Goal: Navigation & Orientation: Find specific page/section

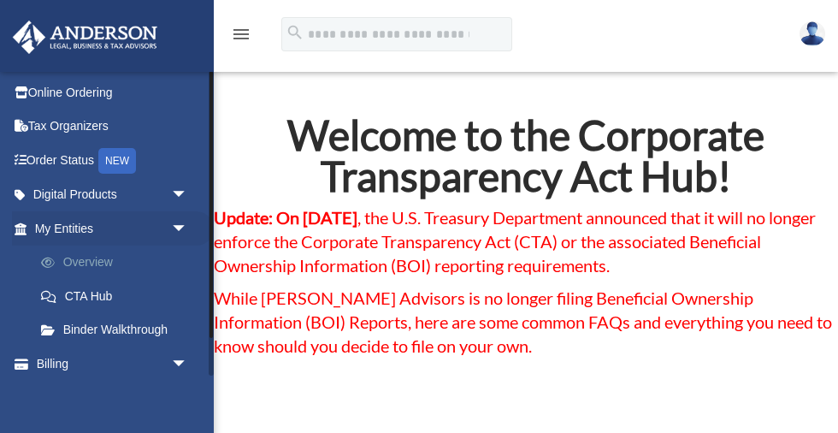
click at [89, 260] on link "Overview" at bounding box center [119, 262] width 190 height 34
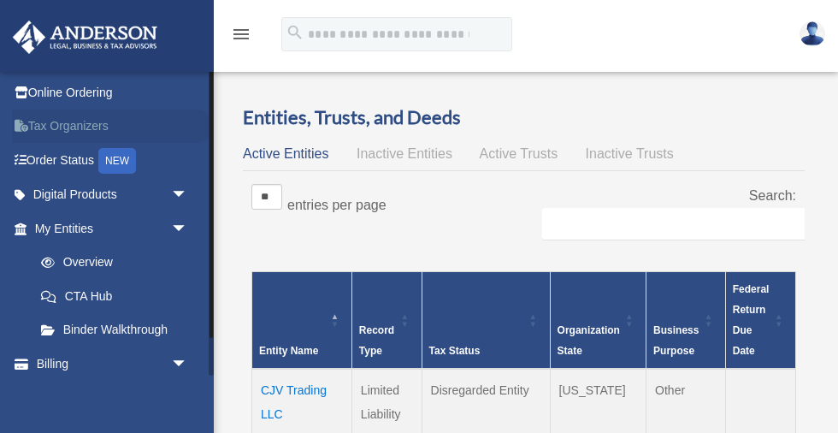
click at [73, 127] on link "Tax Organizers" at bounding box center [113, 126] width 202 height 34
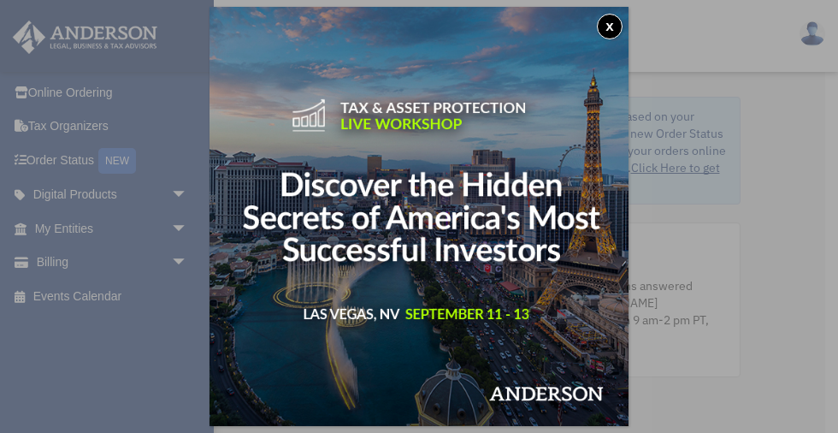
click at [608, 22] on button "x" at bounding box center [610, 27] width 26 height 26
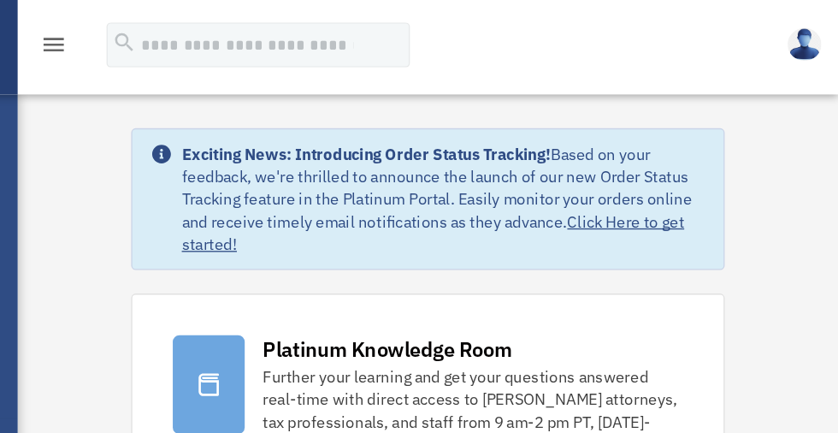
click at [677, 168] on link "Click Here to get started!" at bounding box center [530, 177] width 382 height 32
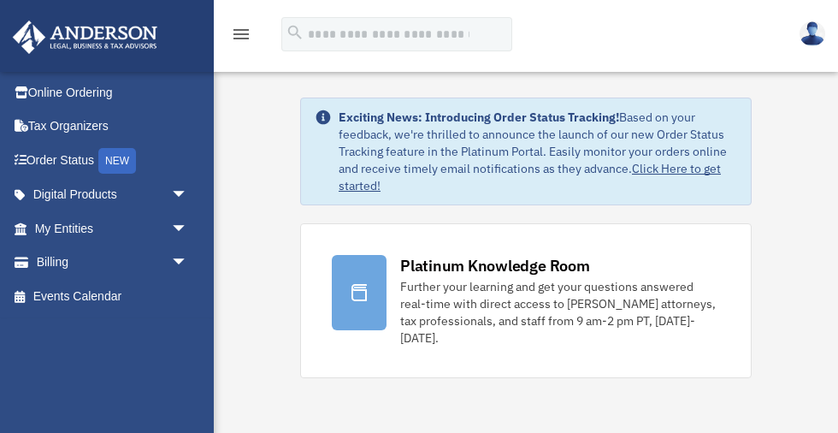
click at [241, 33] on icon "menu" at bounding box center [241, 34] width 21 height 21
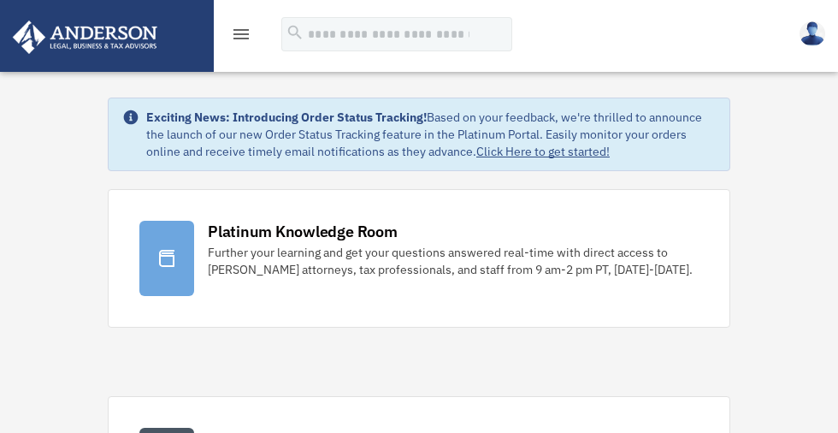
click at [239, 35] on icon "menu" at bounding box center [241, 34] width 21 height 21
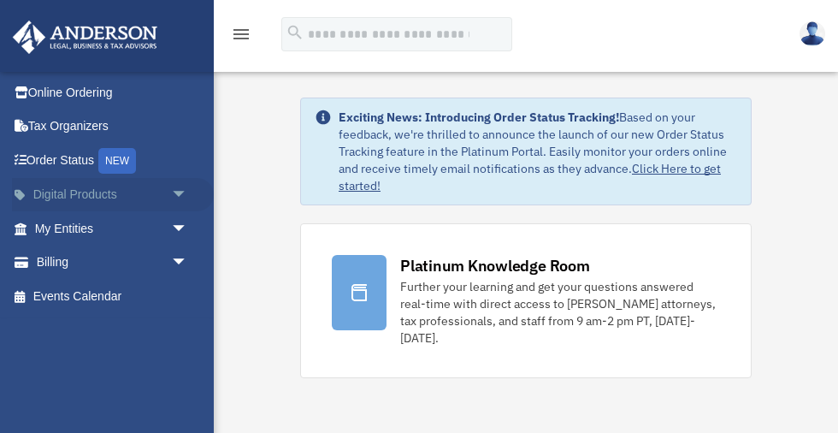
click at [89, 193] on link "Digital Products arrow_drop_down" at bounding box center [113, 195] width 202 height 34
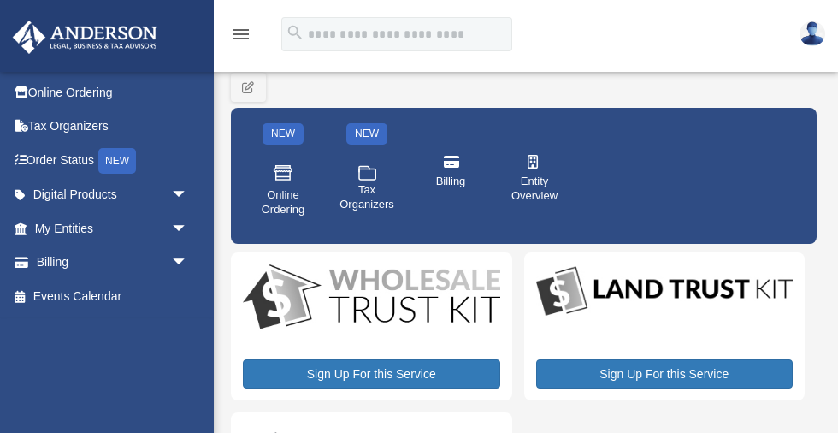
scroll to position [41, 0]
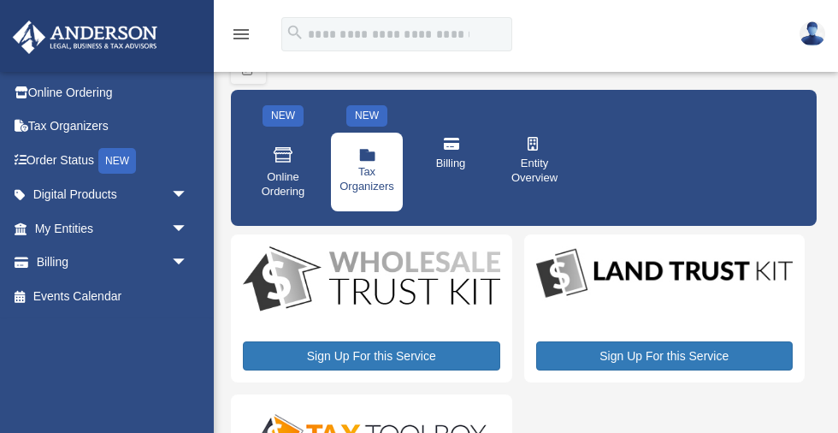
click at [367, 155] on icon at bounding box center [367, 155] width 16 height 10
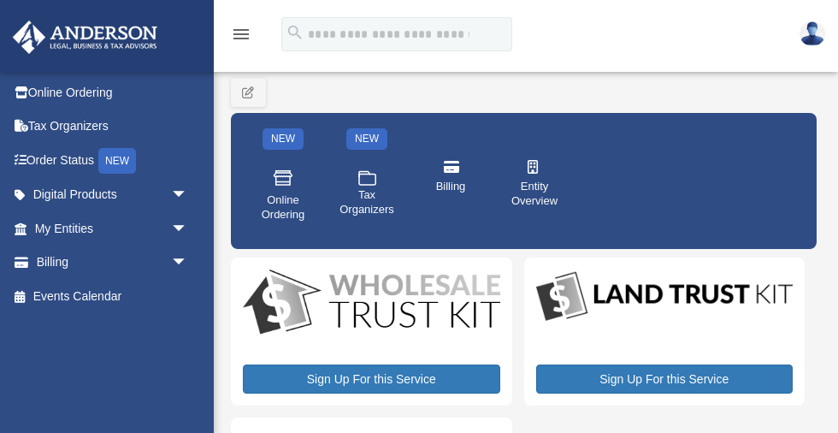
scroll to position [20, 0]
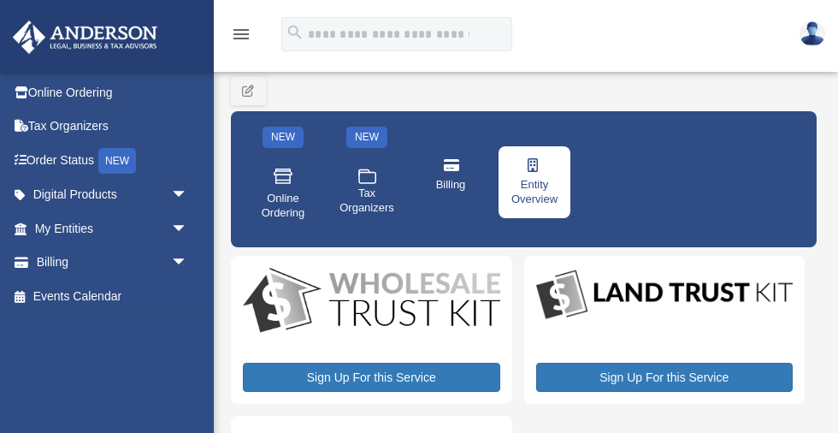
click at [533, 182] on span "Entity Overview" at bounding box center [534, 192] width 48 height 29
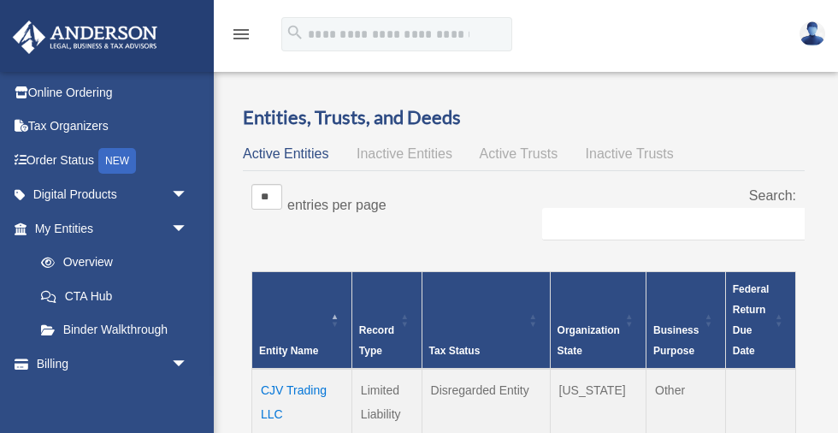
click at [239, 30] on icon "menu" at bounding box center [241, 34] width 21 height 21
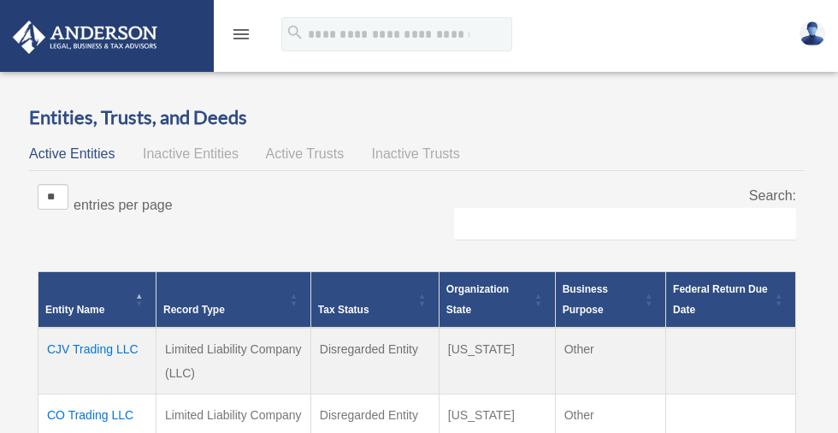
click at [239, 31] on icon "menu" at bounding box center [241, 34] width 21 height 21
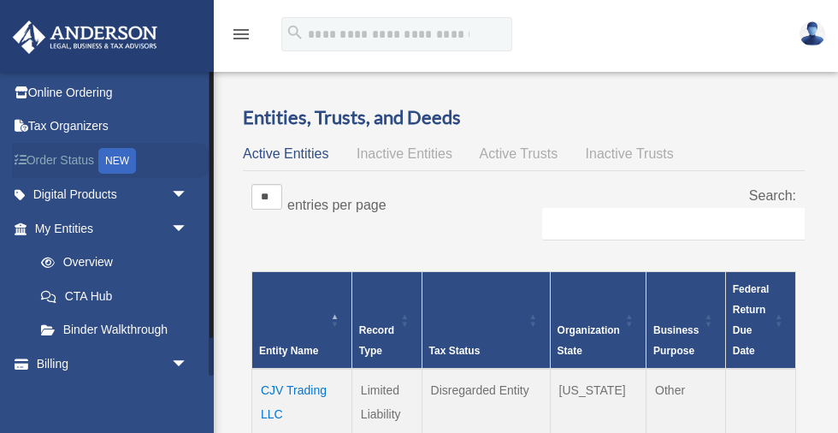
click at [121, 153] on div "NEW" at bounding box center [117, 161] width 38 height 26
